Goal: Transaction & Acquisition: Purchase product/service

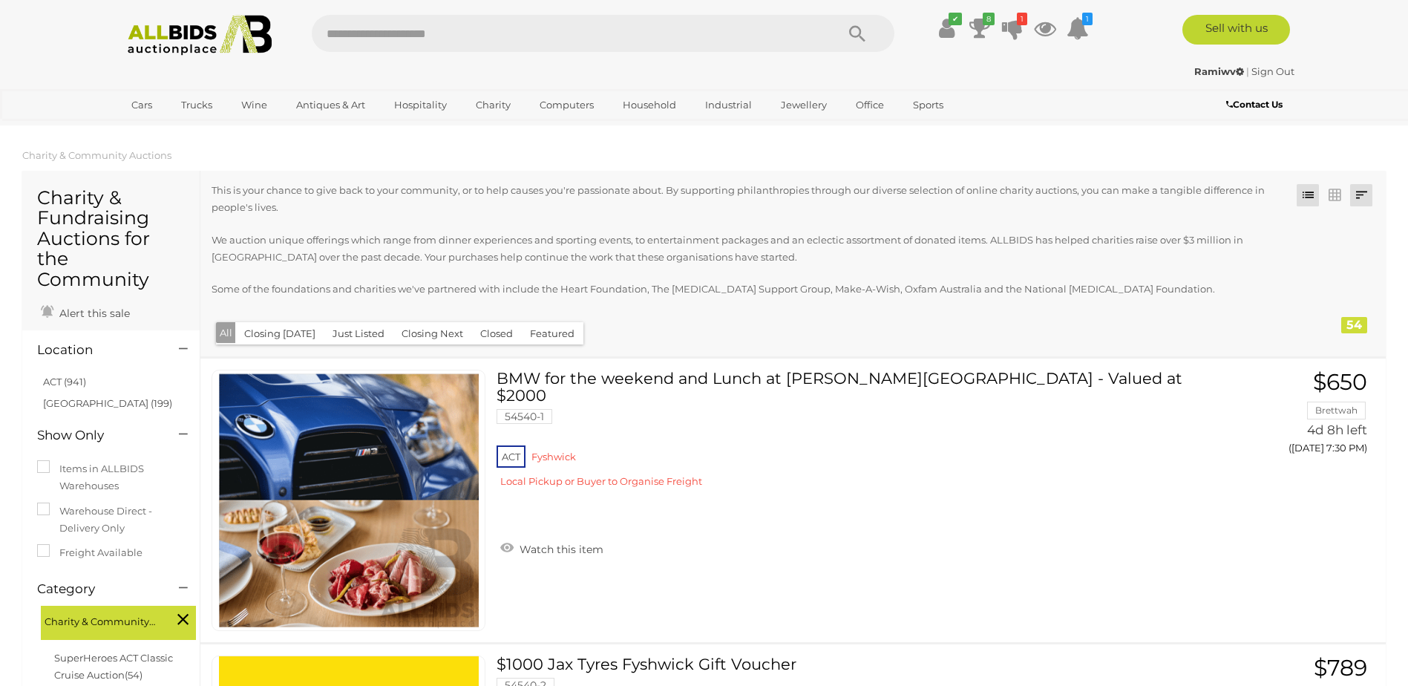
click at [1360, 199] on link at bounding box center [1361, 195] width 22 height 22
click at [1345, 278] on link "Lowest Bid" at bounding box center [1263, 277] width 221 height 26
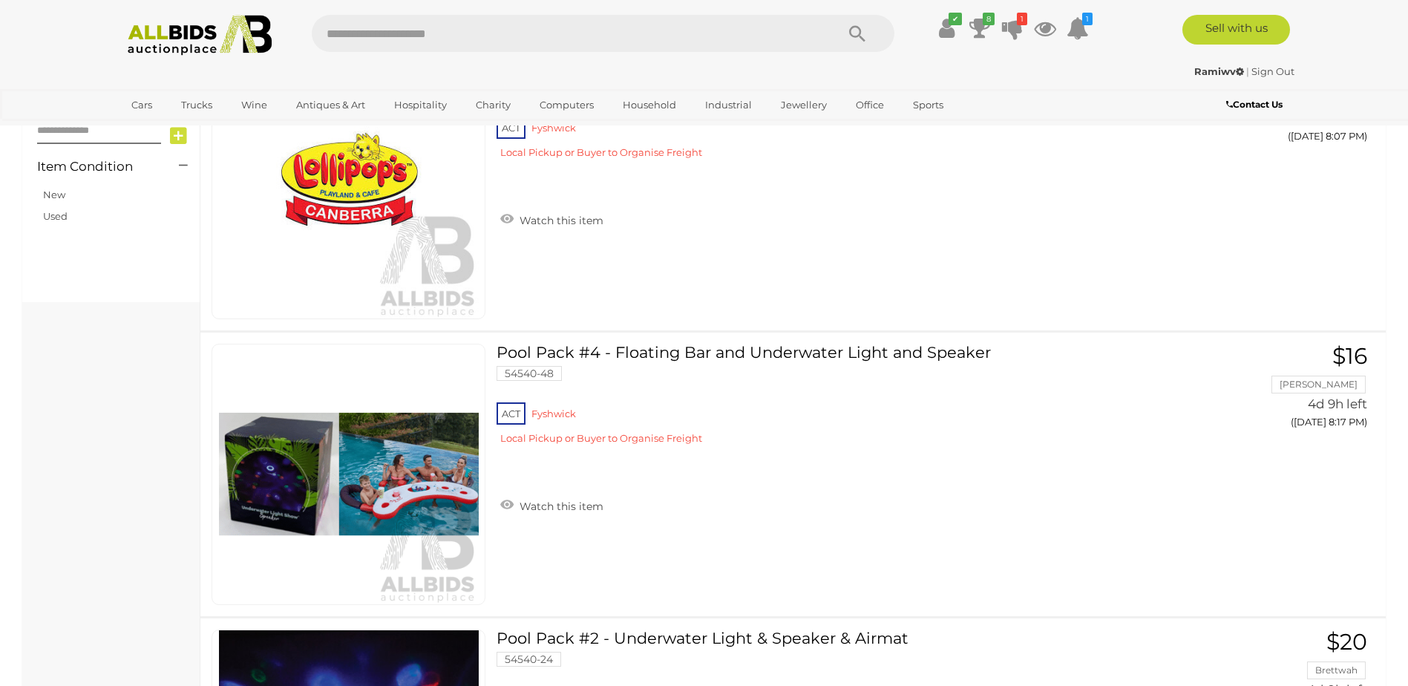
scroll to position [594, 0]
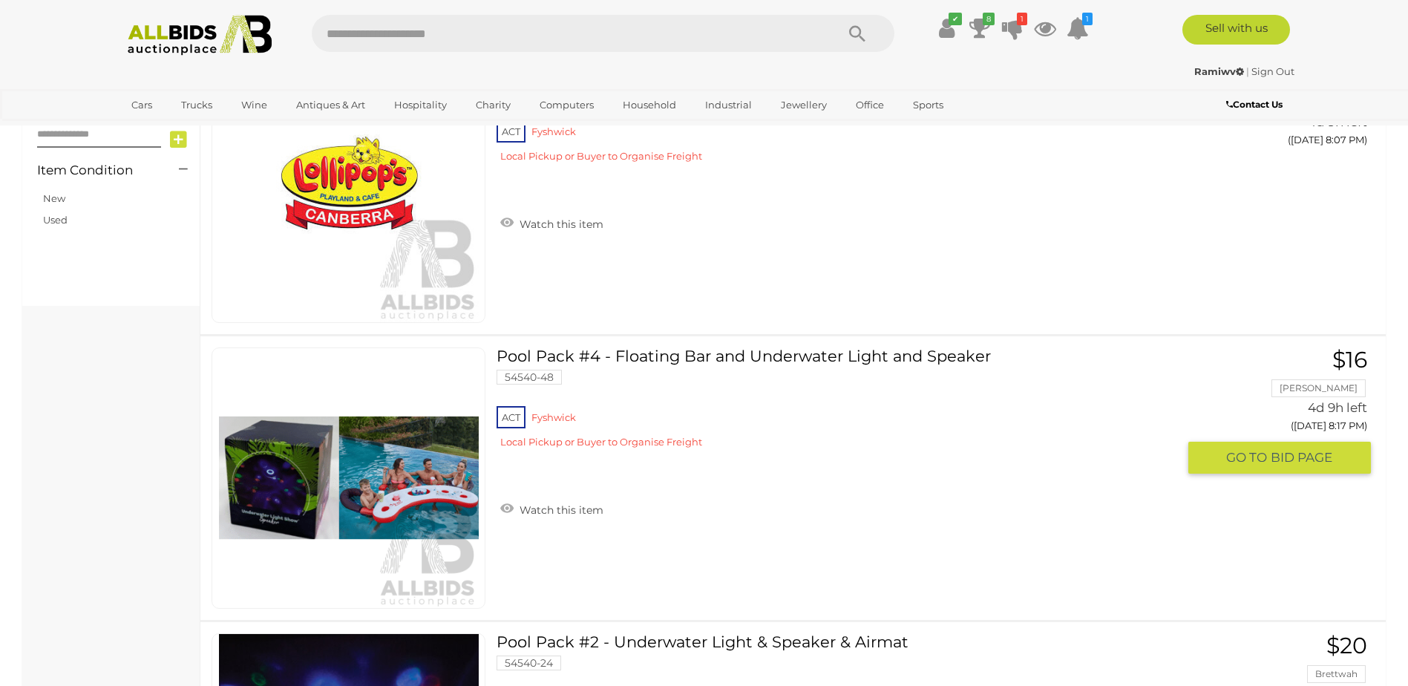
click at [1293, 466] on button "GO TO BID PAGE" at bounding box center [1280, 458] width 183 height 32
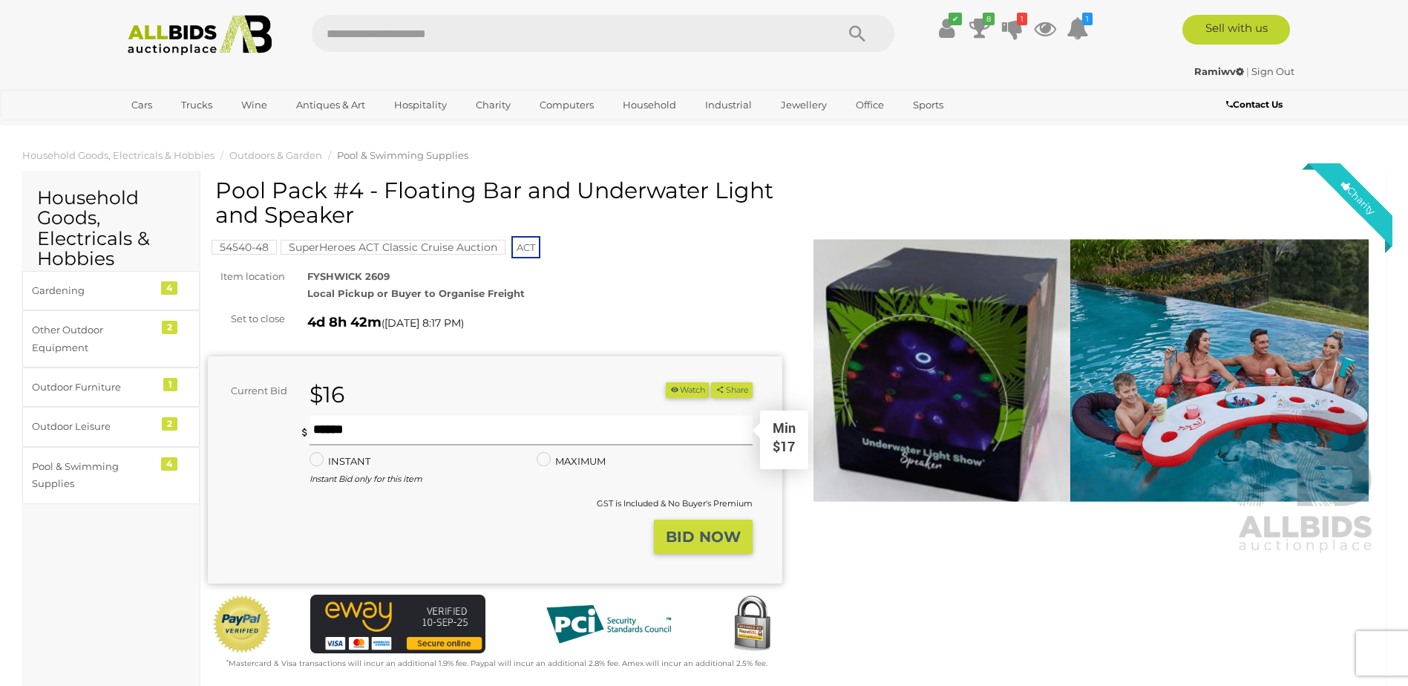
click at [451, 443] on div "Min $17" at bounding box center [531, 431] width 442 height 30
type input "**"
click at [682, 538] on strong "BID NOW" at bounding box center [703, 537] width 75 height 18
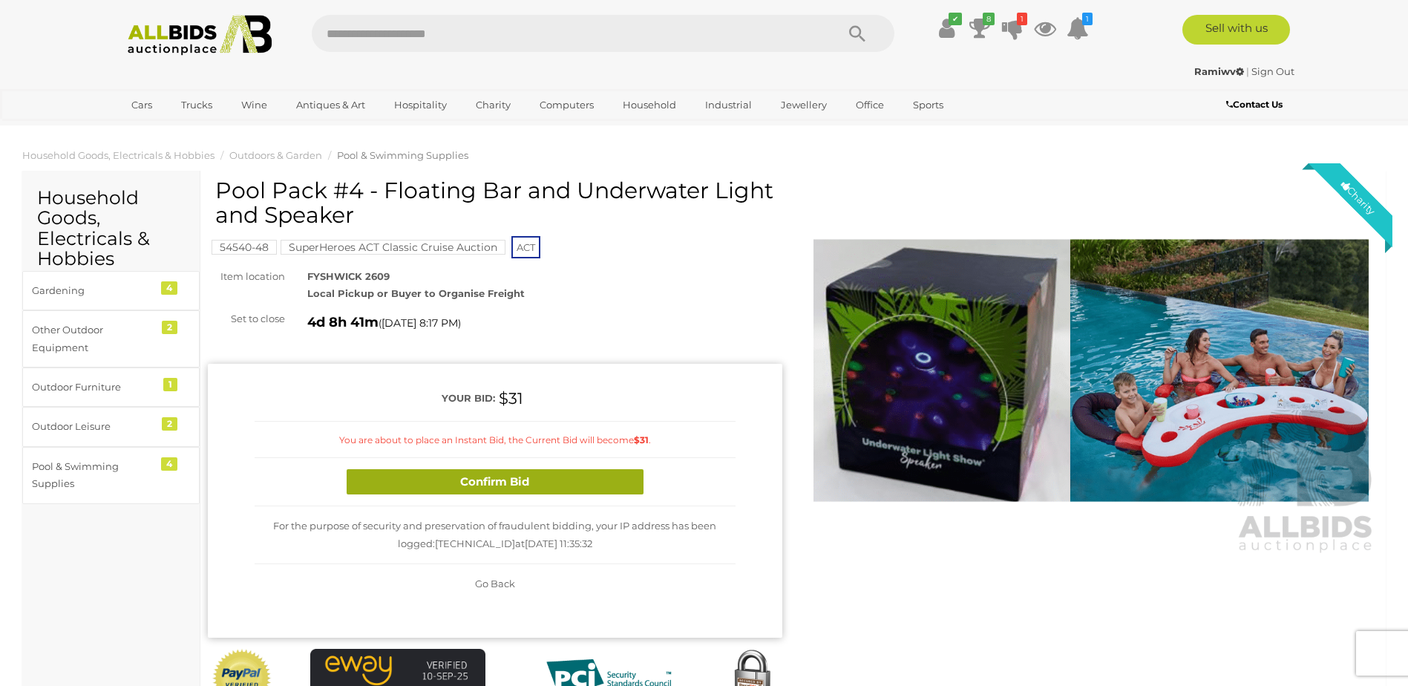
click at [550, 477] on button "Confirm Bid" at bounding box center [495, 482] width 297 height 26
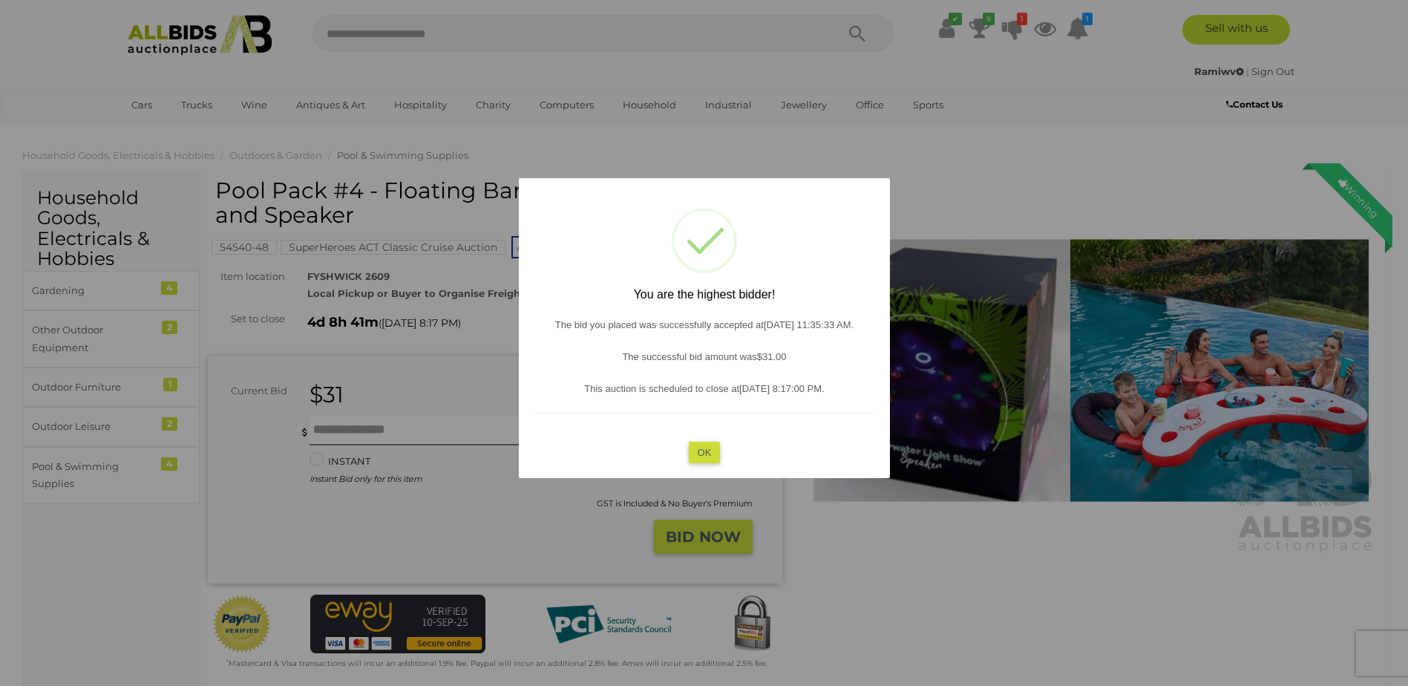
click at [710, 445] on button "OK" at bounding box center [704, 453] width 32 height 22
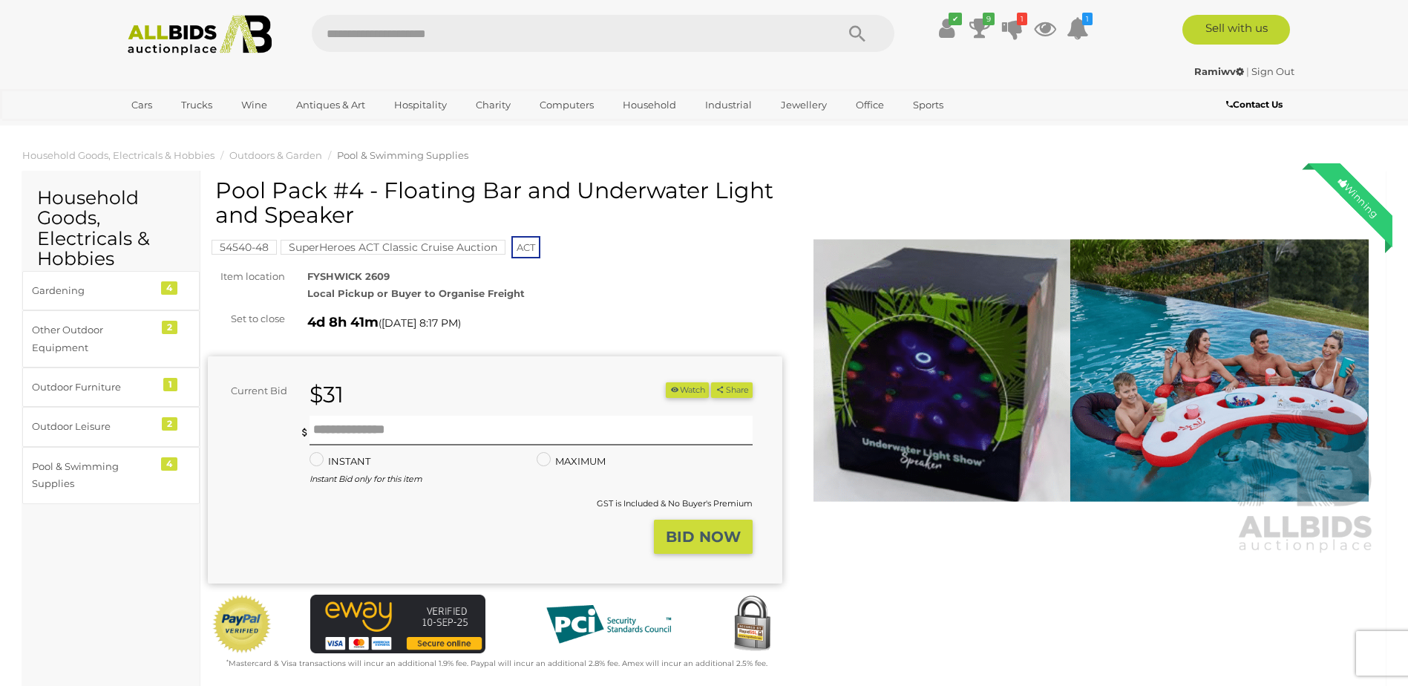
click at [1276, 77] on div "Ramiwv | Sign Out" at bounding box center [704, 71] width 1180 height 17
click at [1256, 71] on link "Sign Out" at bounding box center [1273, 71] width 43 height 12
